Goal: Information Seeking & Learning: Learn about a topic

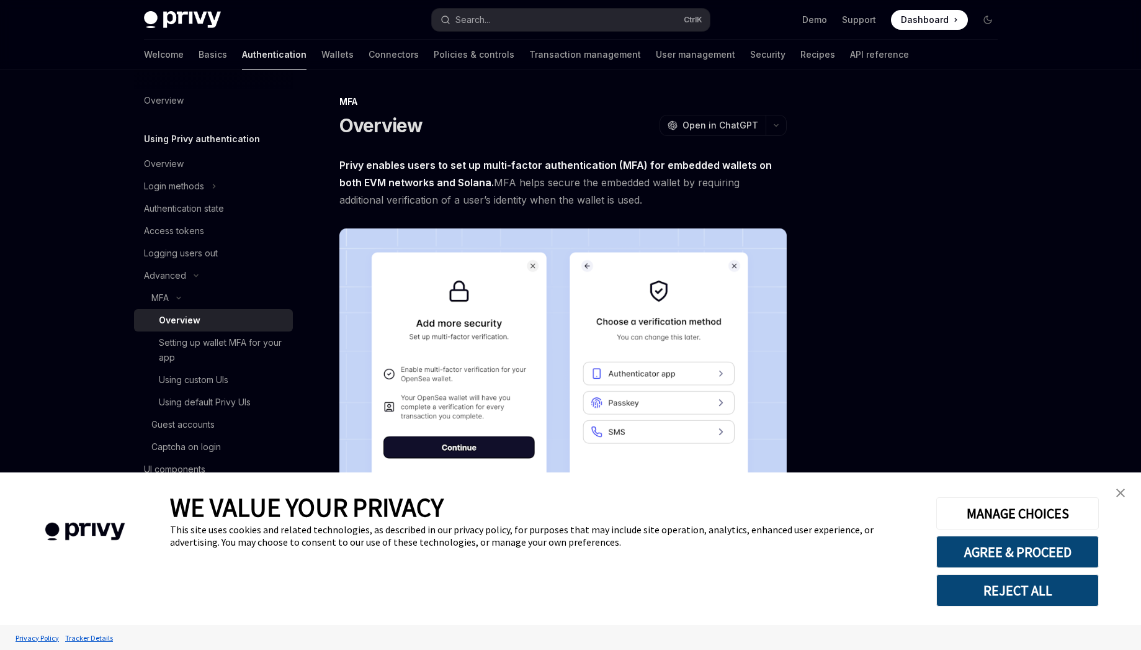
scroll to position [223, 0]
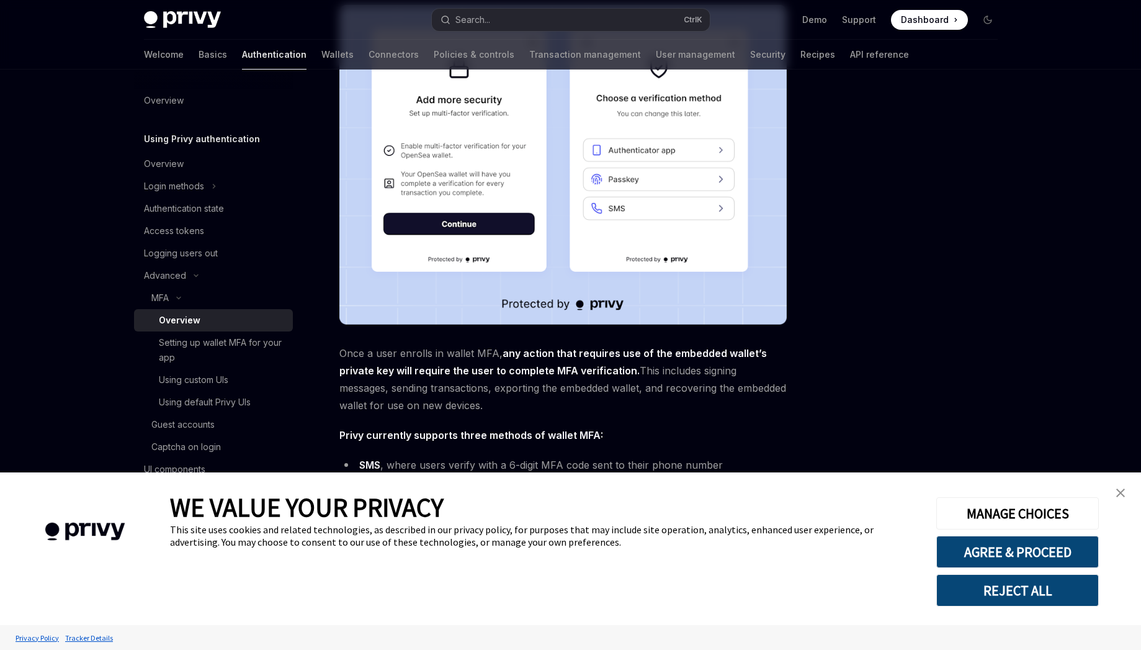
click at [1109, 494] on link "close banner" at bounding box center [1120, 492] width 25 height 25
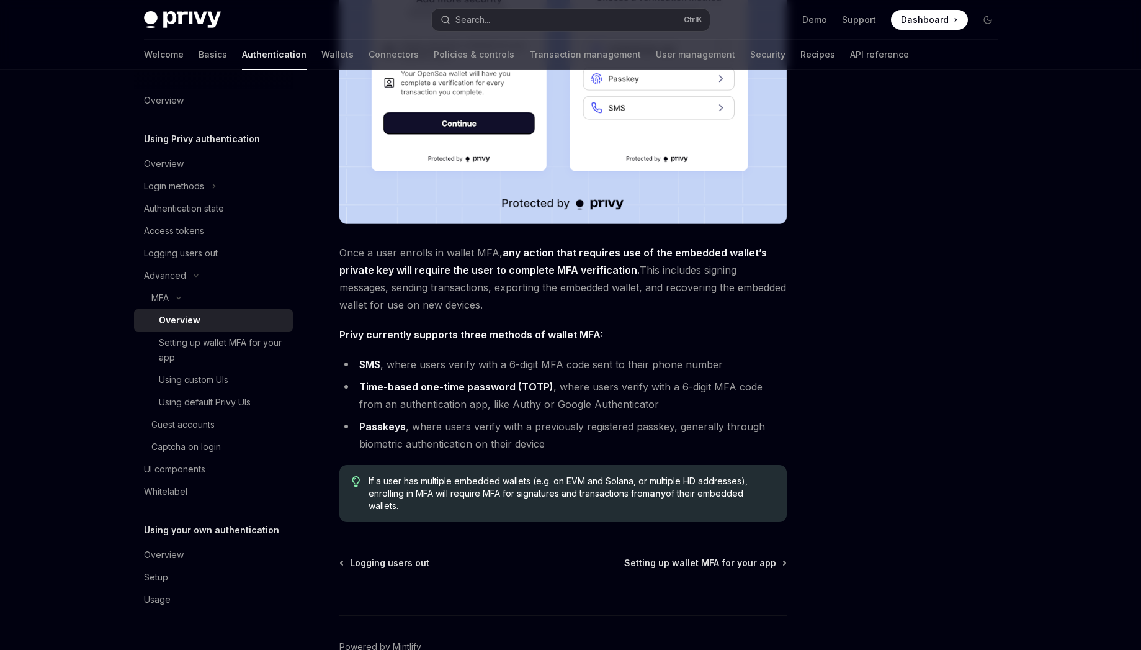
scroll to position [396, 0]
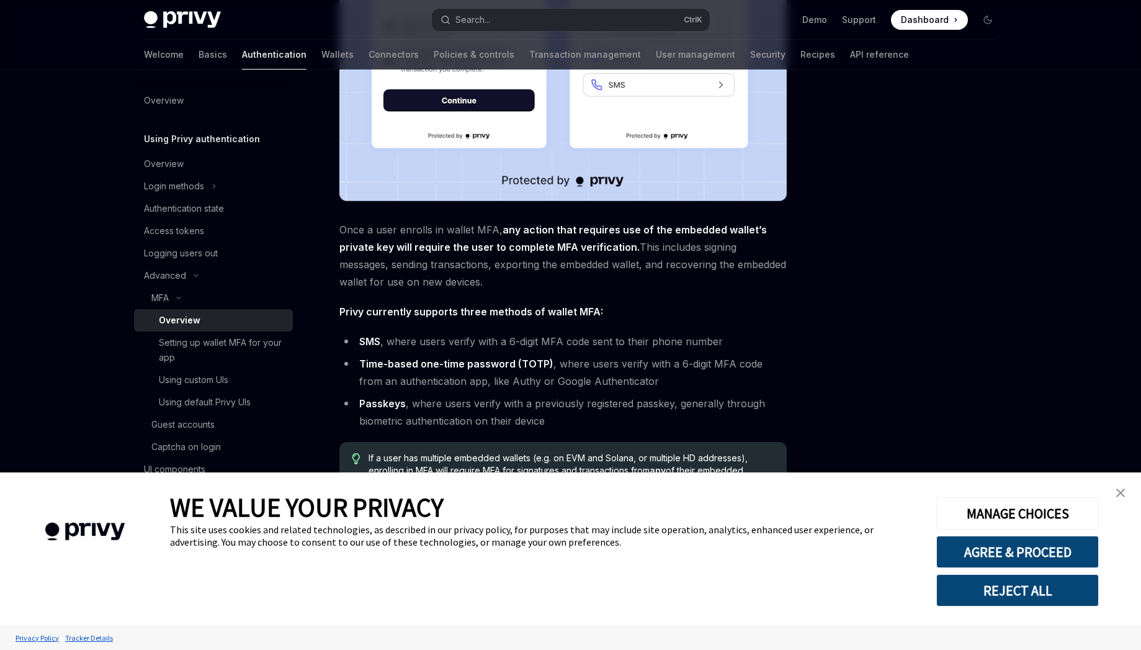
scroll to position [396, 0]
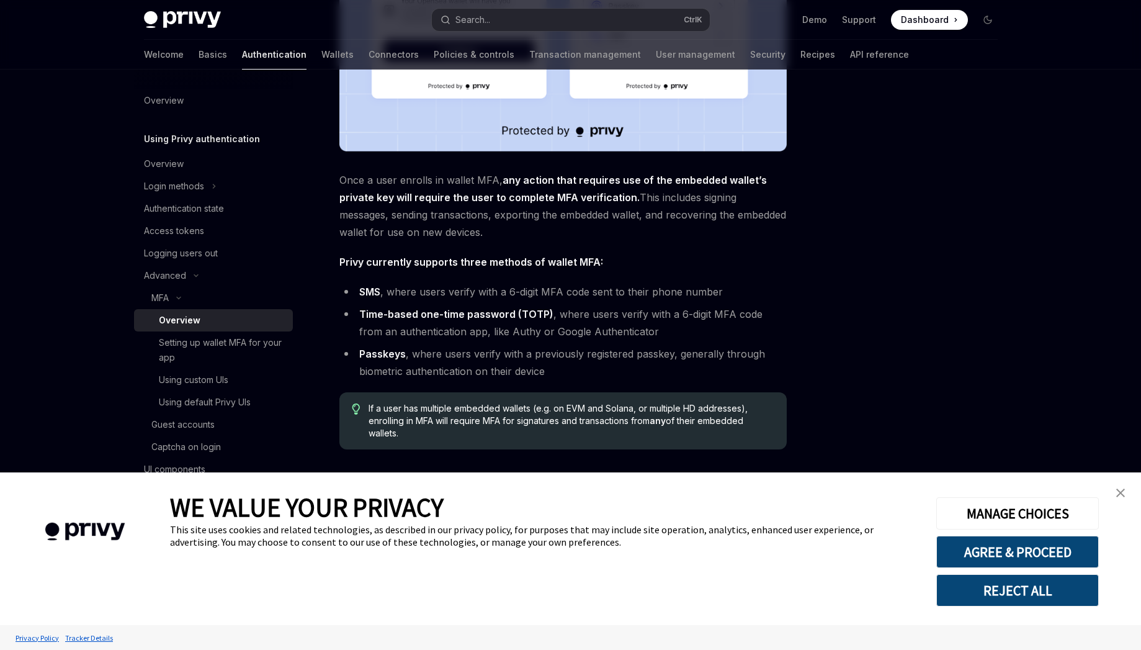
click at [1116, 497] on link "close banner" at bounding box center [1120, 492] width 25 height 25
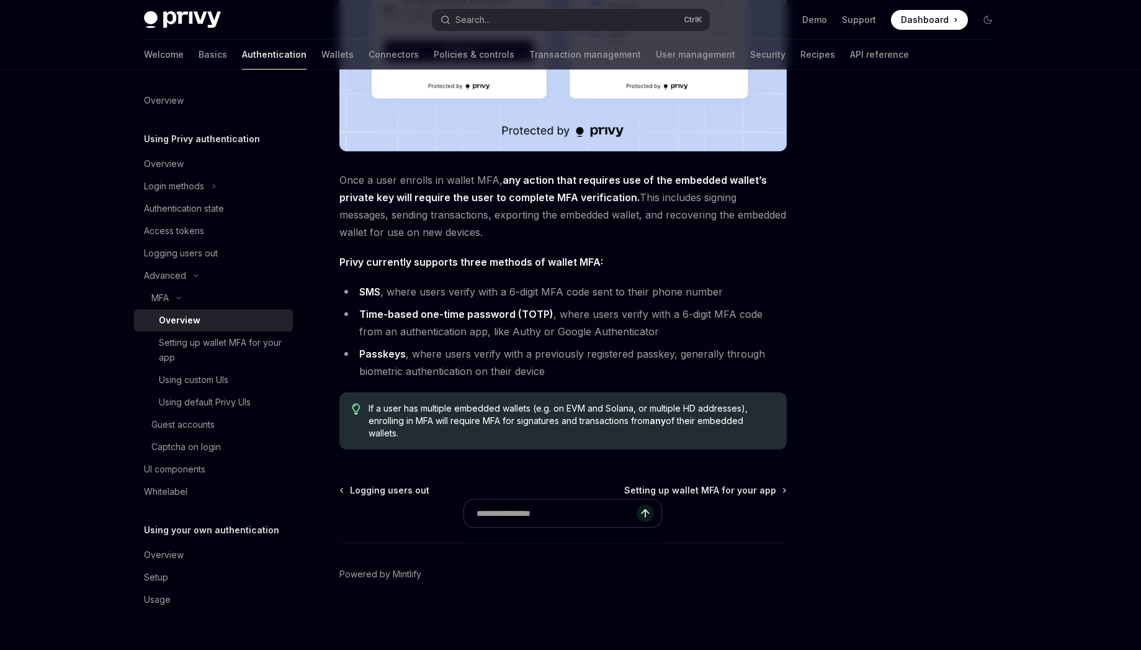
scroll to position [0, 0]
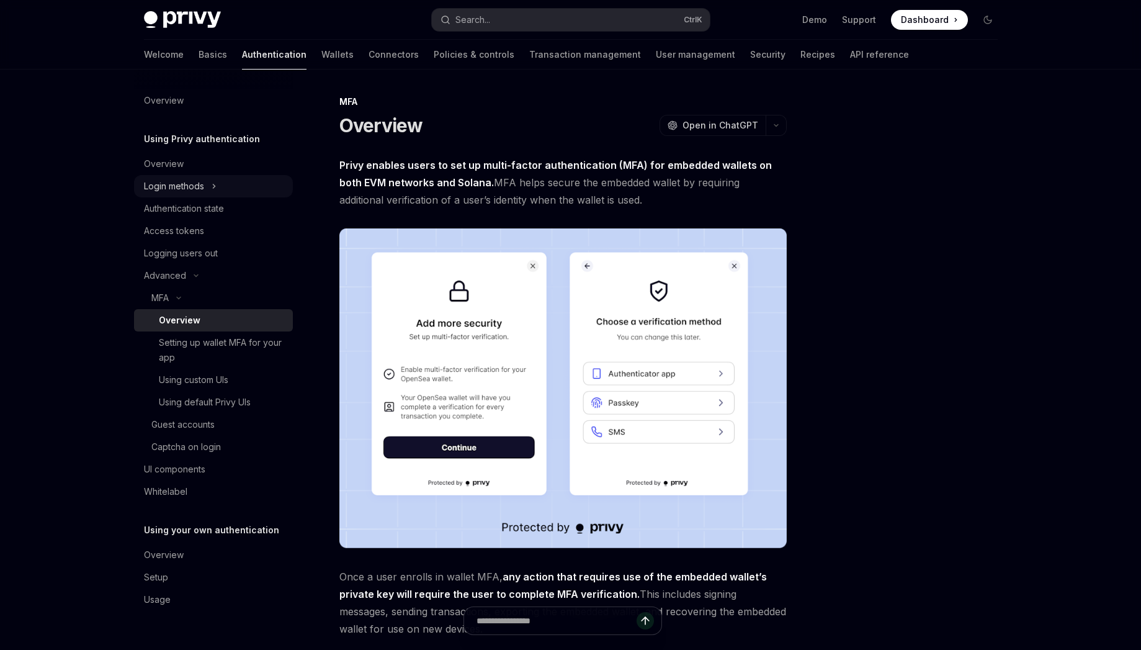
click at [182, 189] on div "Login methods" at bounding box center [174, 186] width 60 height 15
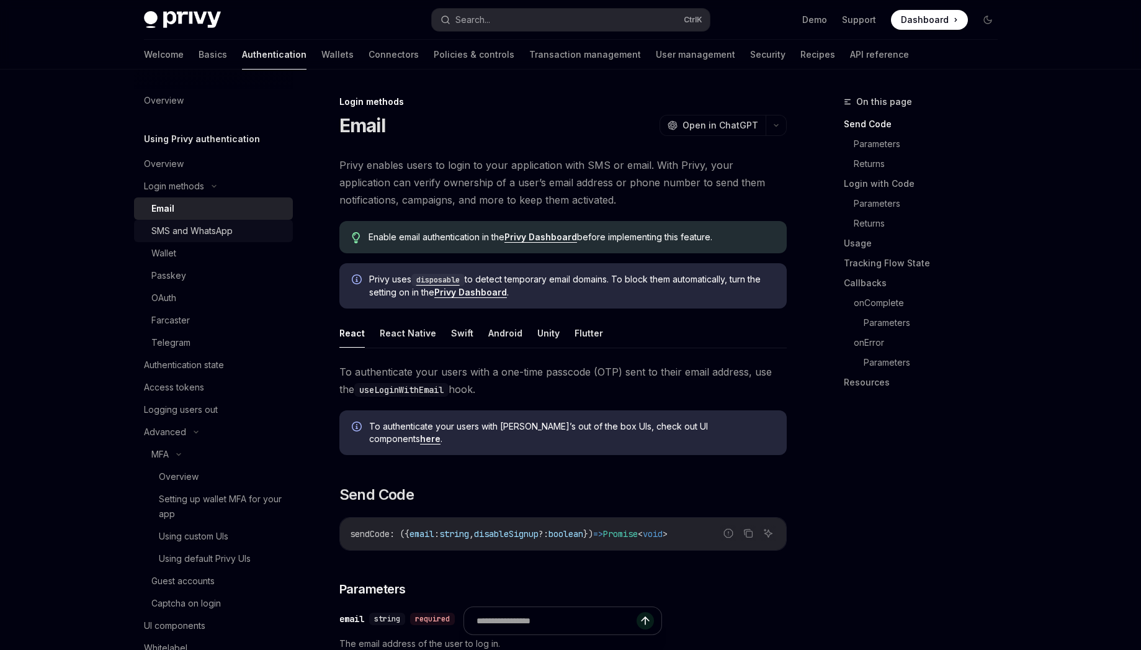
click at [220, 231] on div "SMS and WhatsApp" at bounding box center [191, 230] width 81 height 15
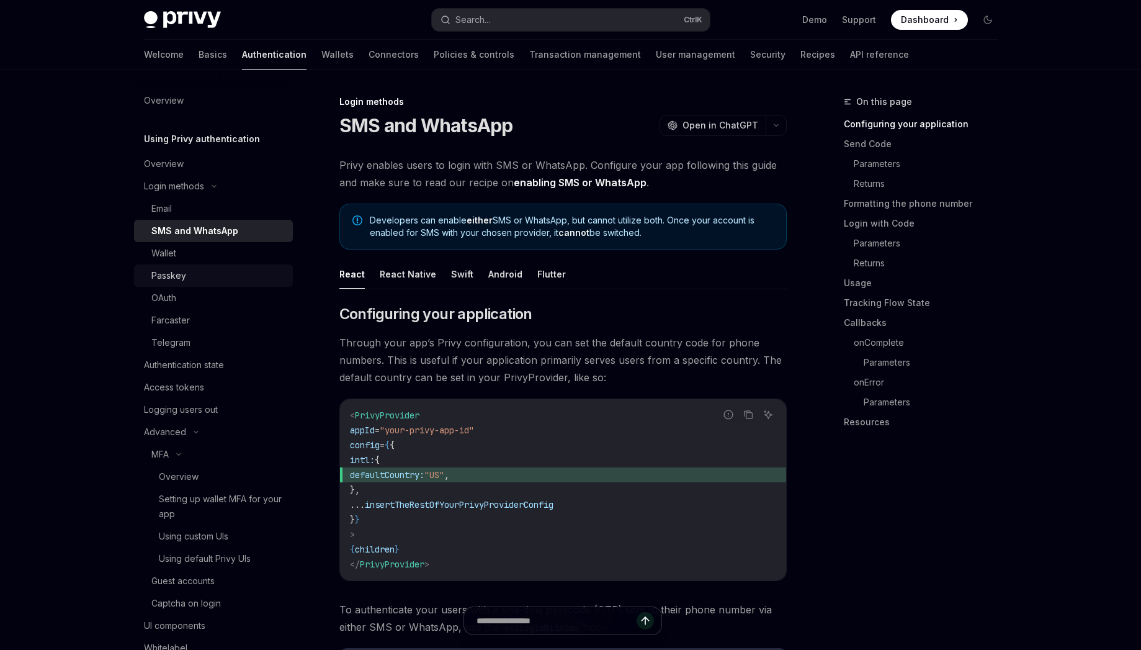
click at [181, 274] on div "Passkey" at bounding box center [168, 275] width 35 height 15
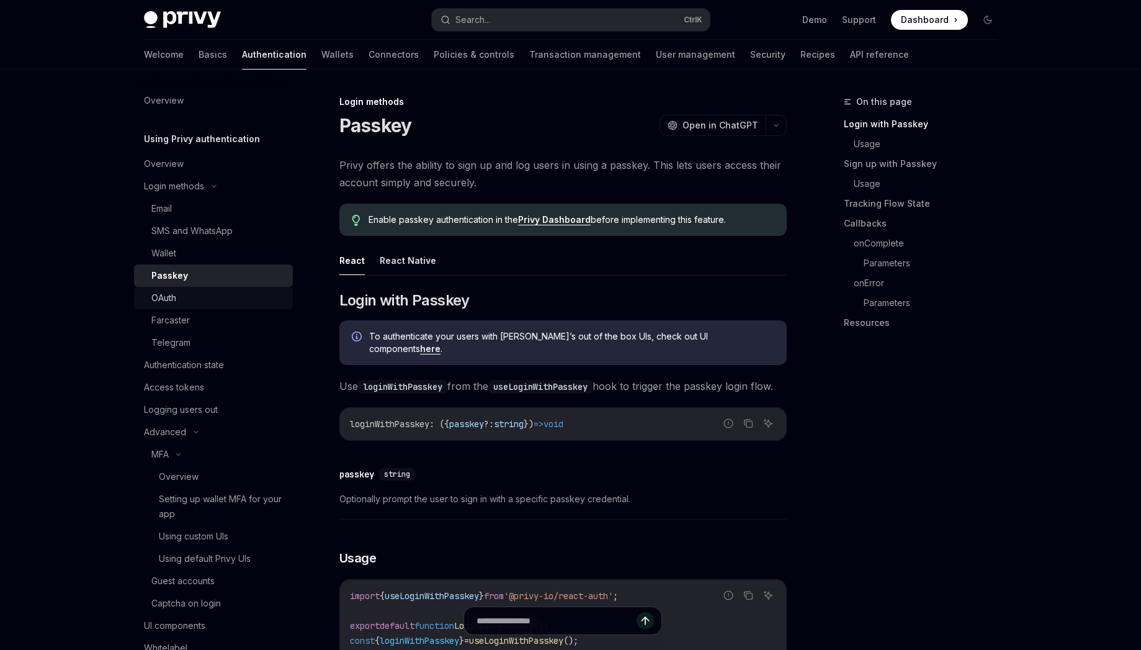
click at [180, 290] on div "OAuth" at bounding box center [218, 297] width 134 height 15
type textarea "*"
